Goal: Find specific page/section: Find specific page/section

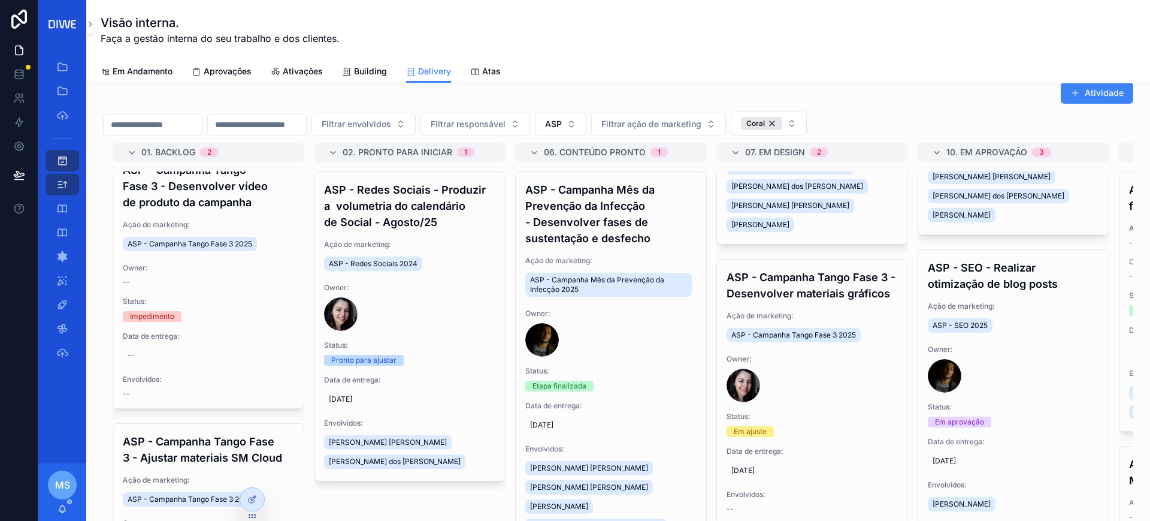
scroll to position [19, 0]
click at [586, 122] on button "ASP" at bounding box center [561, 124] width 52 height 23
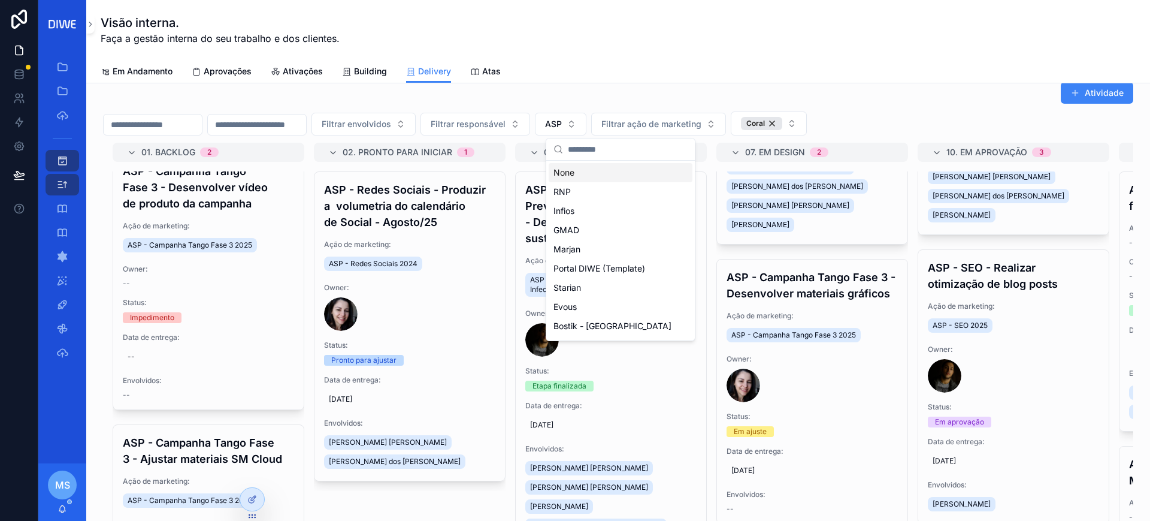
click at [606, 168] on div "None" at bounding box center [621, 172] width 144 height 19
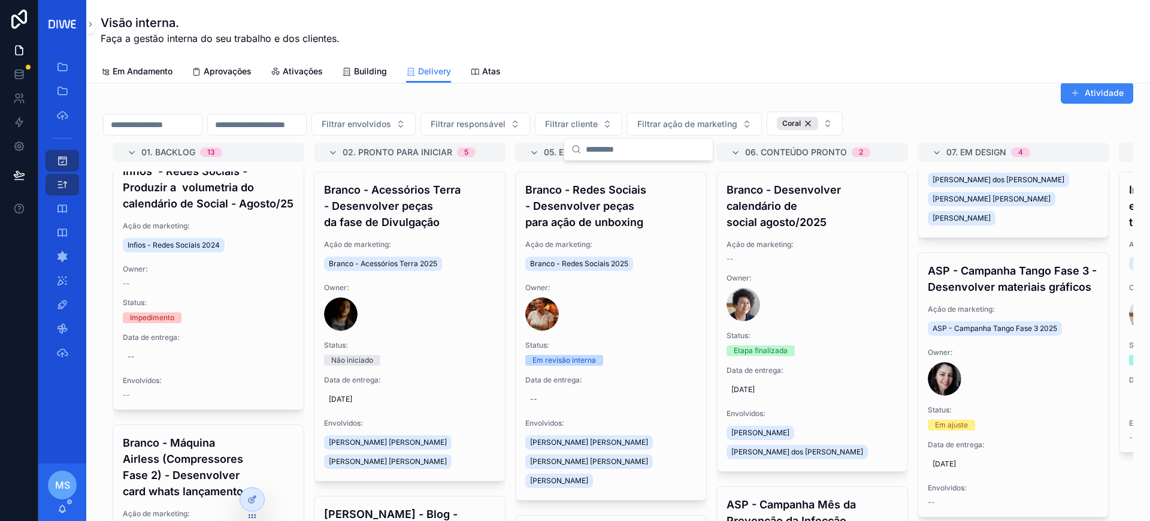
scroll to position [632, 0]
